Goal: Information Seeking & Learning: Learn about a topic

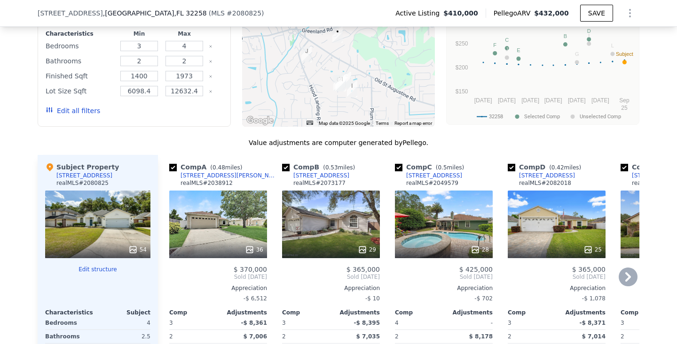
scroll to position [946, 0]
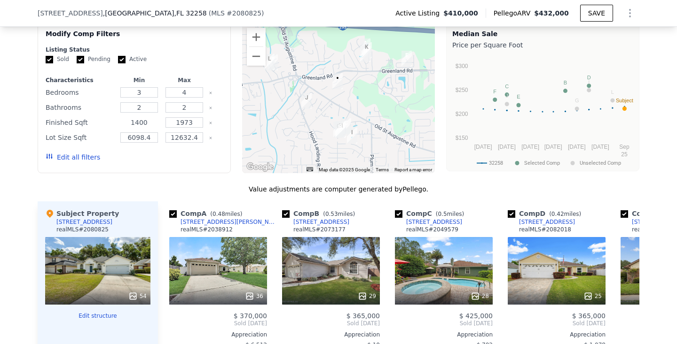
drag, startPoint x: 149, startPoint y: 121, endPoint x: 125, endPoint y: 123, distance: 25.0
click at [125, 123] on input "1400" at bounding box center [138, 122] width 37 height 10
type input "1800"
click at [176, 157] on button "Update Search" at bounding box center [186, 157] width 71 height 13
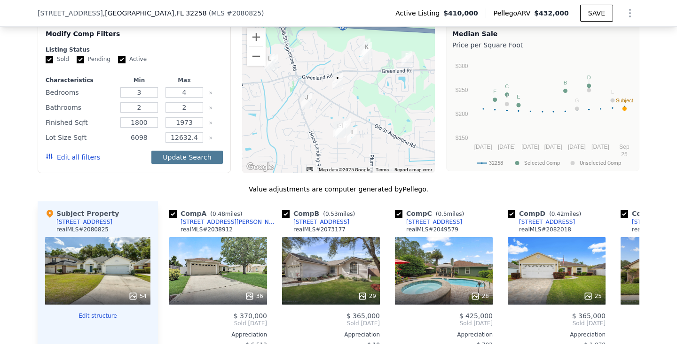
type input "6098"
click at [180, 155] on button "Update Search" at bounding box center [186, 157] width 71 height 13
type input "12632"
click at [188, 159] on button "Update Search" at bounding box center [186, 157] width 71 height 13
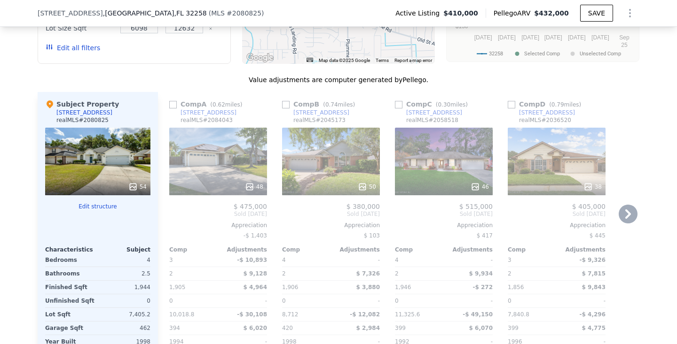
scroll to position [1083, 0]
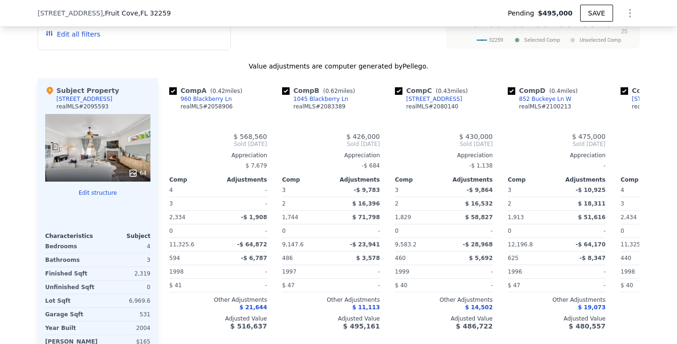
type input "$ 496,000"
type input "5"
type input "3.5"
type input "1744"
type input "2842"
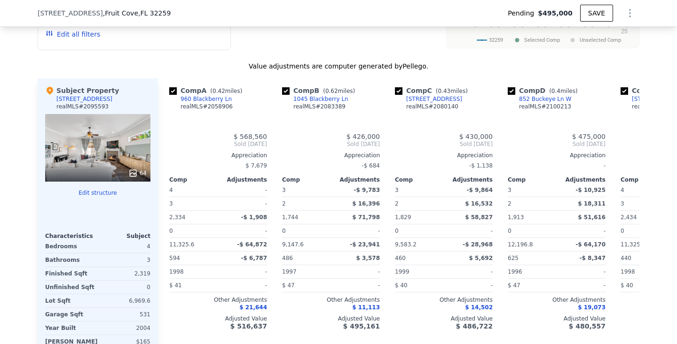
type input "6534"
type input "12196.8"
type input "-$ 59,369"
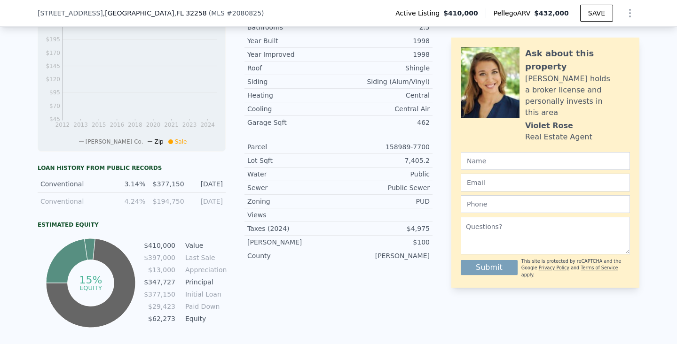
type input "$ 432,000"
type input "4"
type input "2"
type input "1400"
type input "1973"
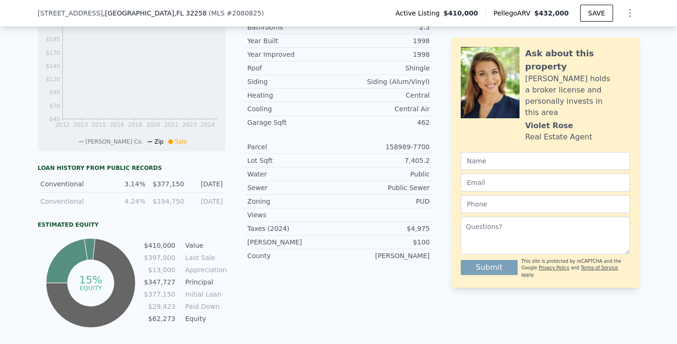
type input "6098.4"
type input "12632.4"
type input "-$ 29,395"
